Goal: Information Seeking & Learning: Find specific page/section

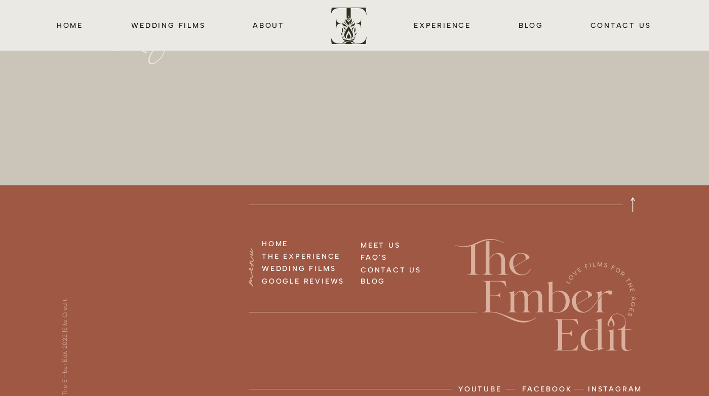
scroll to position [4188, 0]
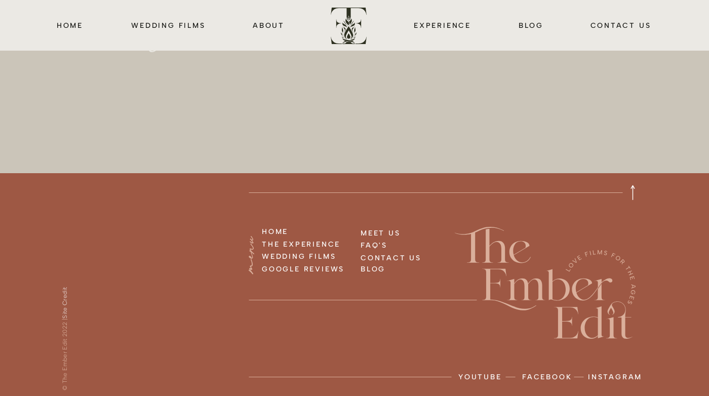
click at [65, 296] on link "Site Credit" at bounding box center [64, 302] width 7 height 31
click at [402, 260] on h3 "CONTACT US" at bounding box center [400, 257] width 80 height 11
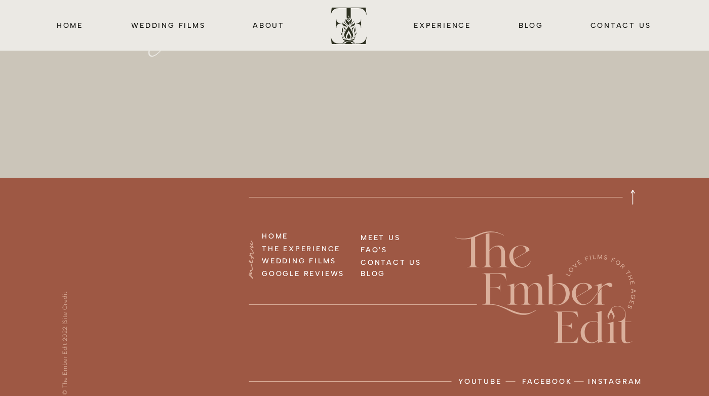
scroll to position [1192, 0]
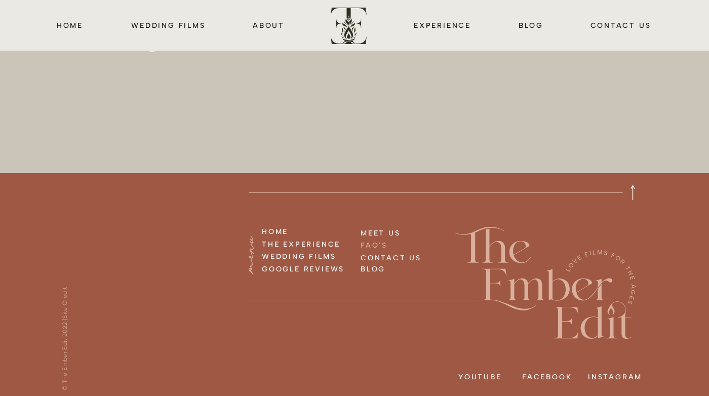
click at [372, 242] on h3 "FAQ'S" at bounding box center [397, 244] width 75 height 11
